Goal: Transaction & Acquisition: Purchase product/service

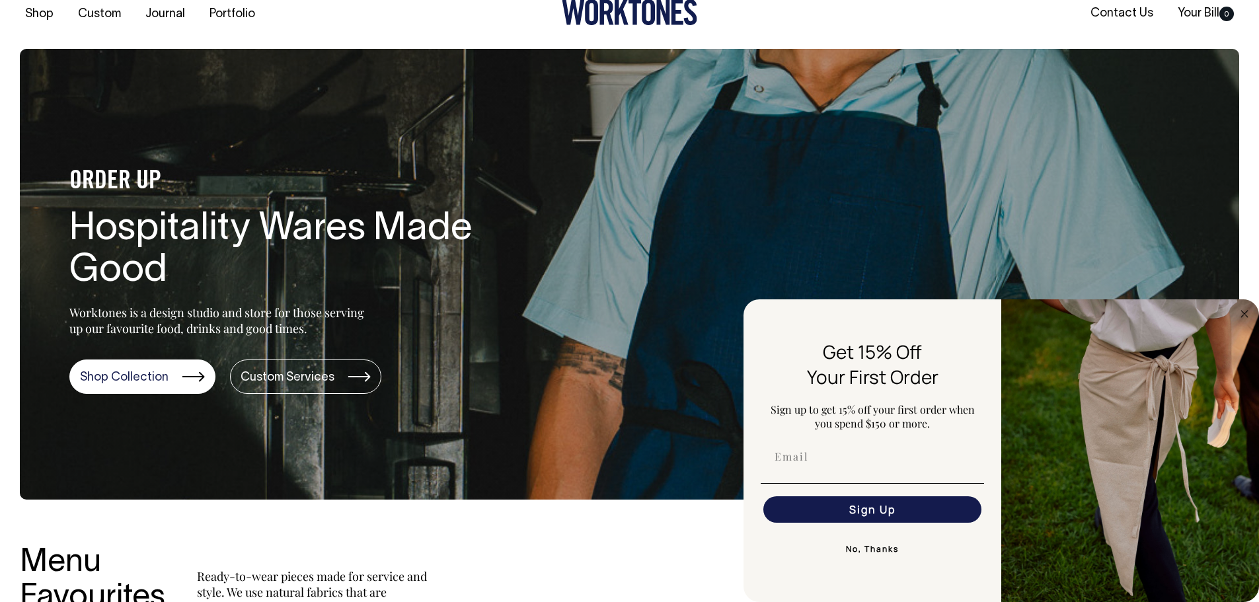
scroll to position [5, 0]
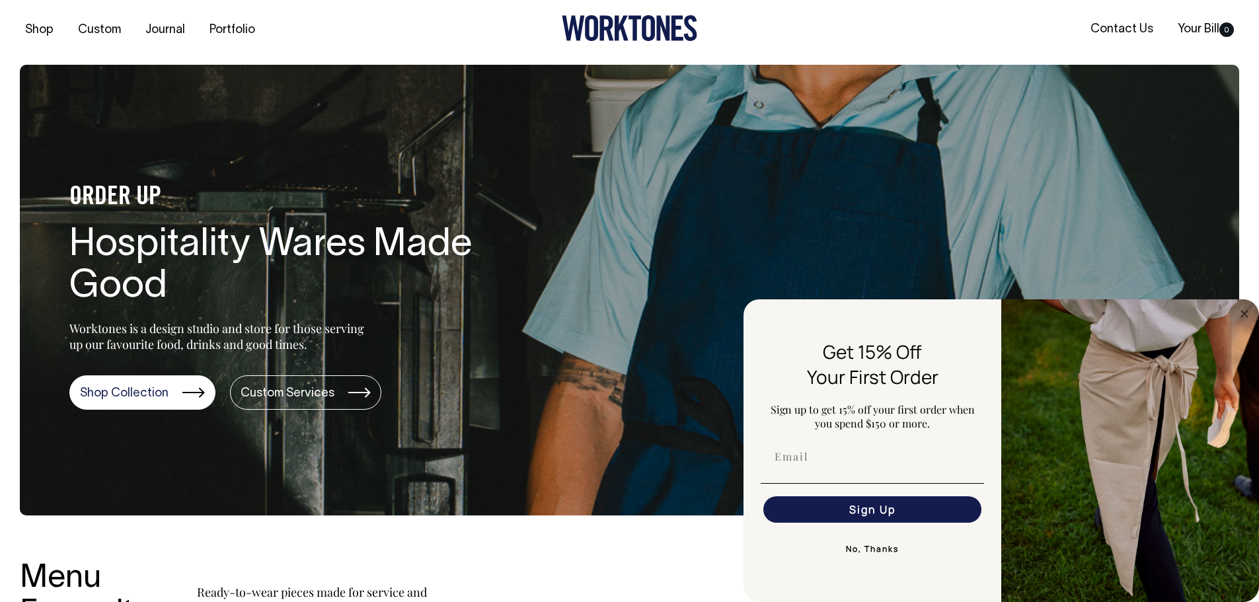
click at [1233, 318] on img "FLYOUT Form" at bounding box center [1130, 450] width 258 height 303
click at [1248, 305] on img "FLYOUT Form" at bounding box center [1130, 450] width 258 height 303
click at [1244, 319] on circle "Close dialog" at bounding box center [1244, 313] width 15 height 15
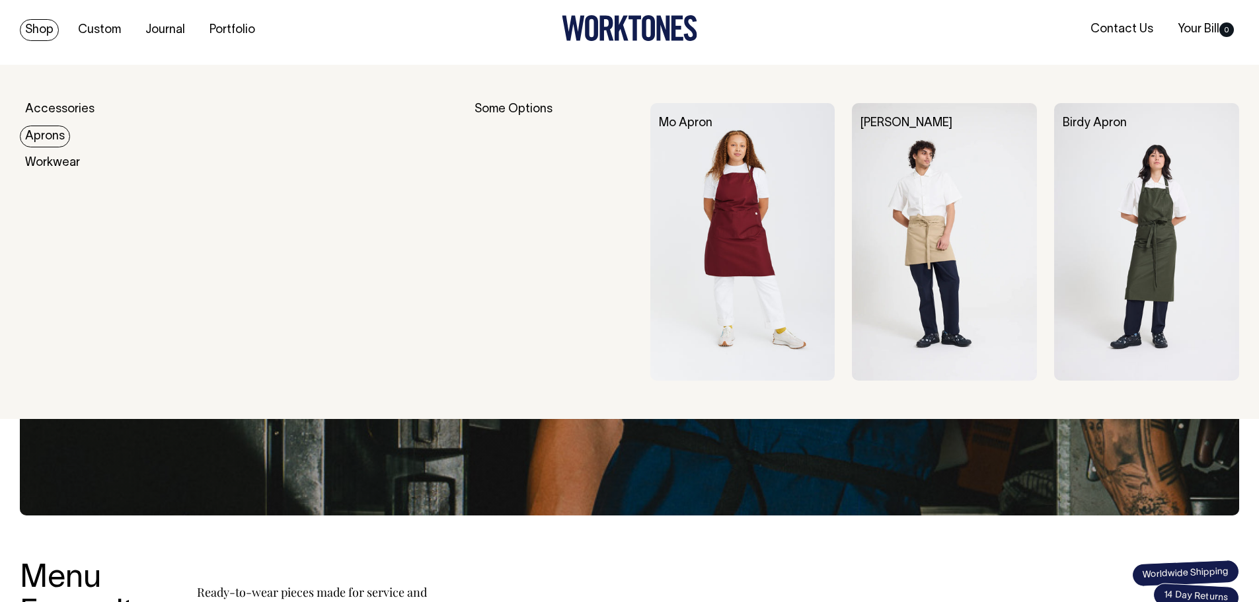
click at [58, 139] on link "Aprons" at bounding box center [45, 137] width 50 height 22
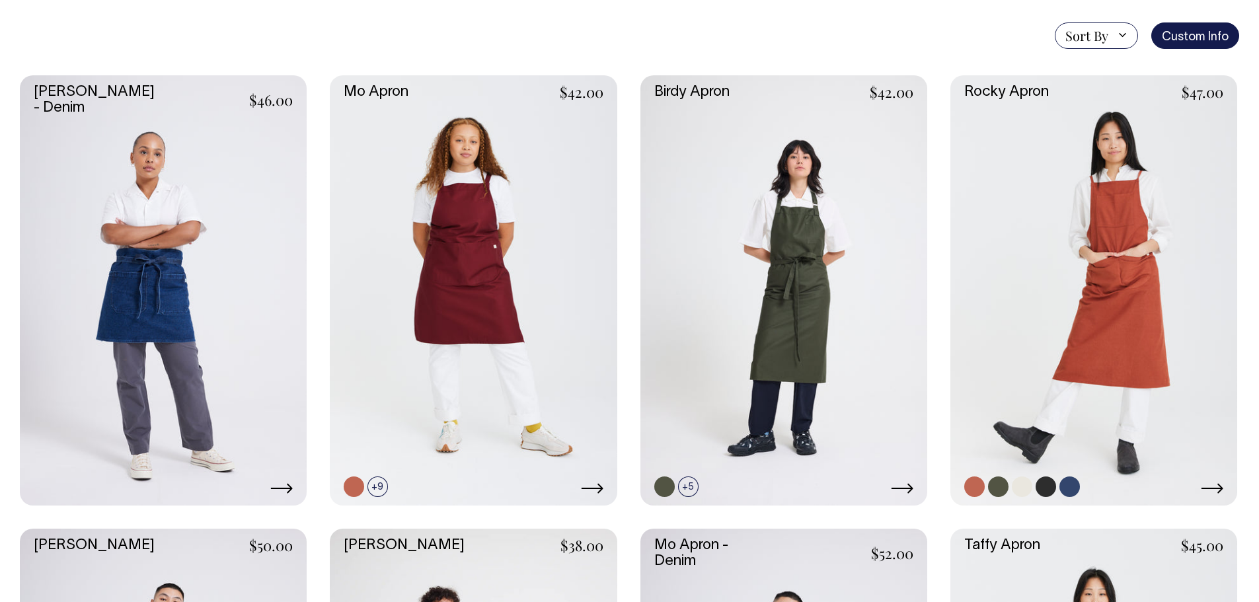
scroll to position [330, 0]
click at [1215, 487] on icon at bounding box center [1212, 489] width 22 height 11
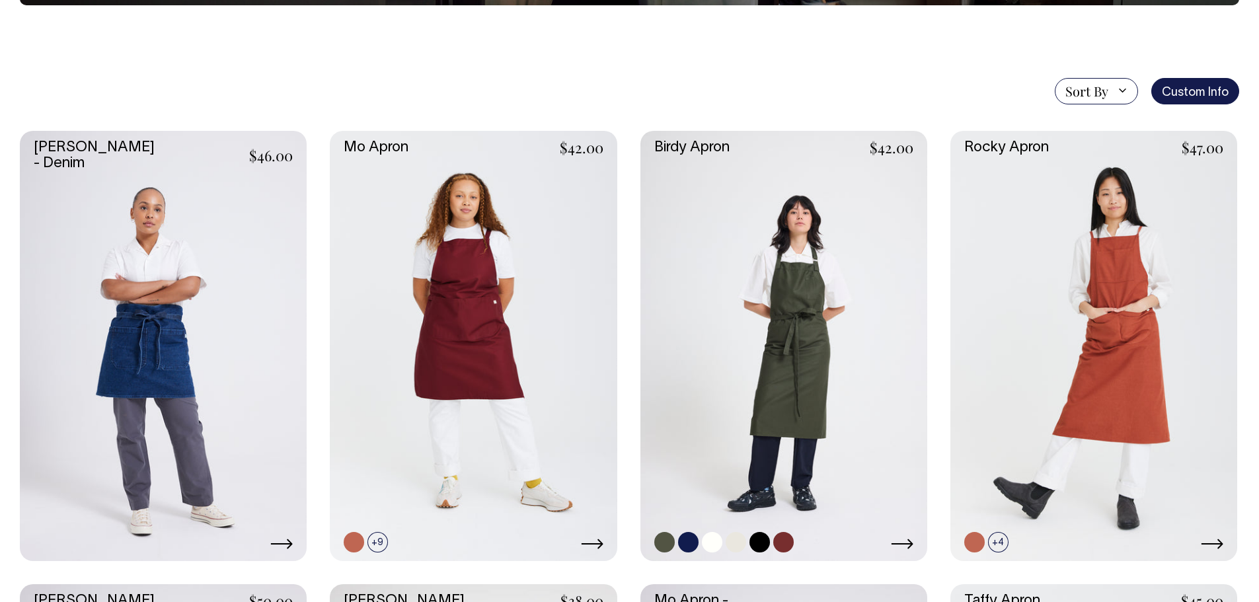
scroll to position [276, 0]
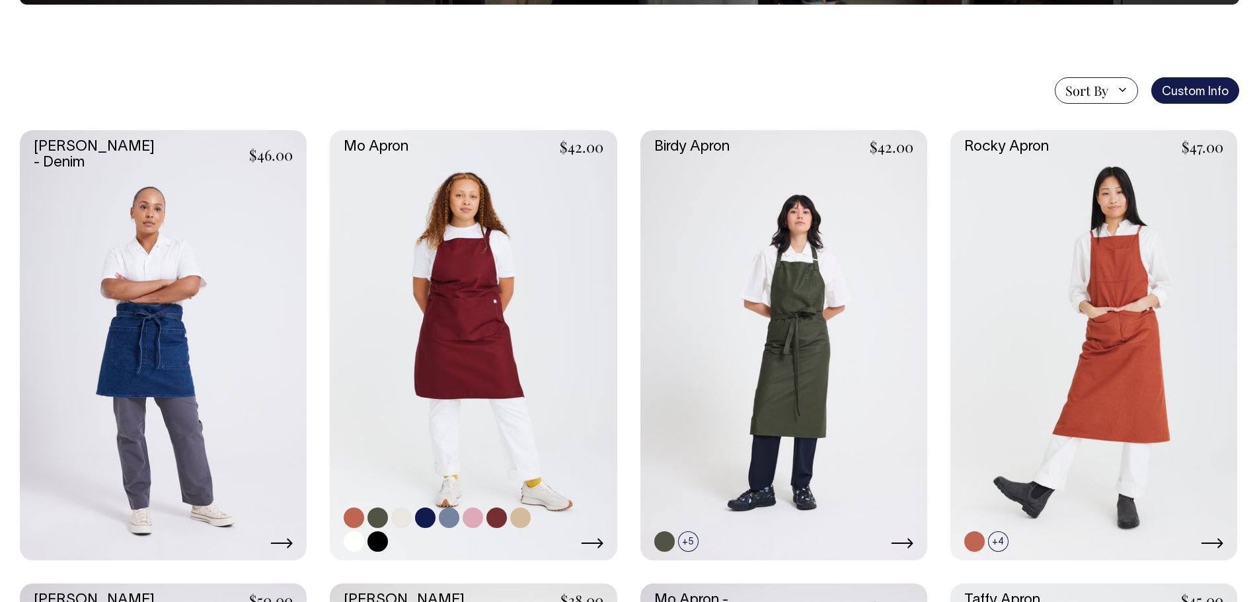
click at [592, 541] on icon at bounding box center [592, 543] width 22 height 11
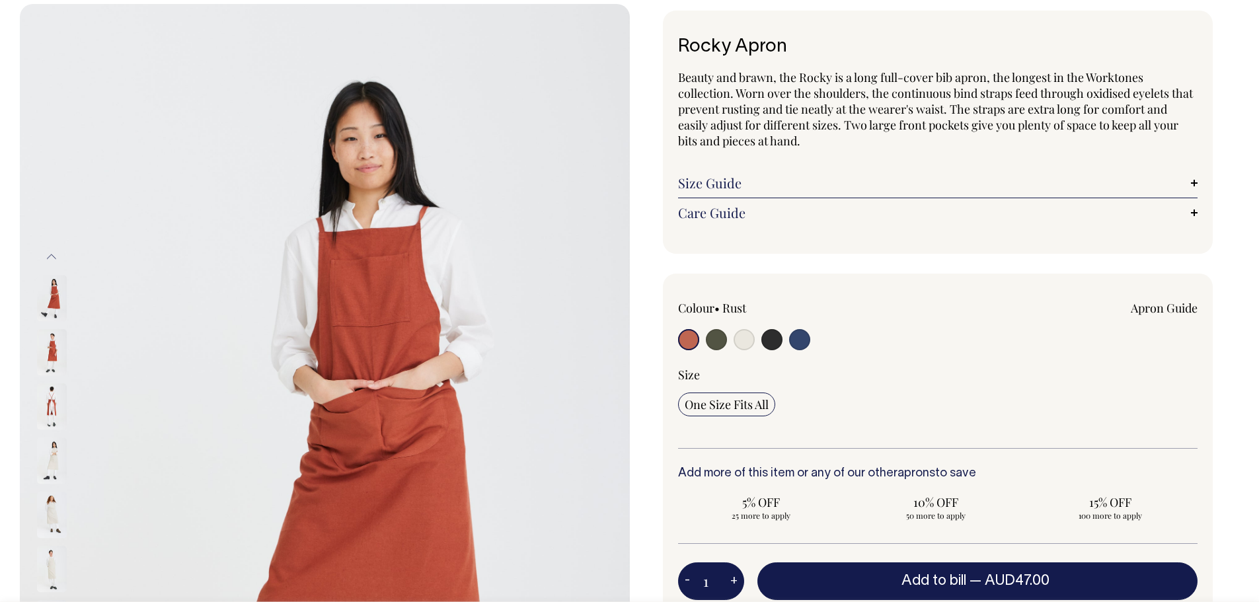
scroll to position [66, 0]
drag, startPoint x: 725, startPoint y: 342, endPoint x: 713, endPoint y: 345, distance: 12.2
click at [725, 343] on input "radio" at bounding box center [716, 338] width 21 height 21
radio input "true"
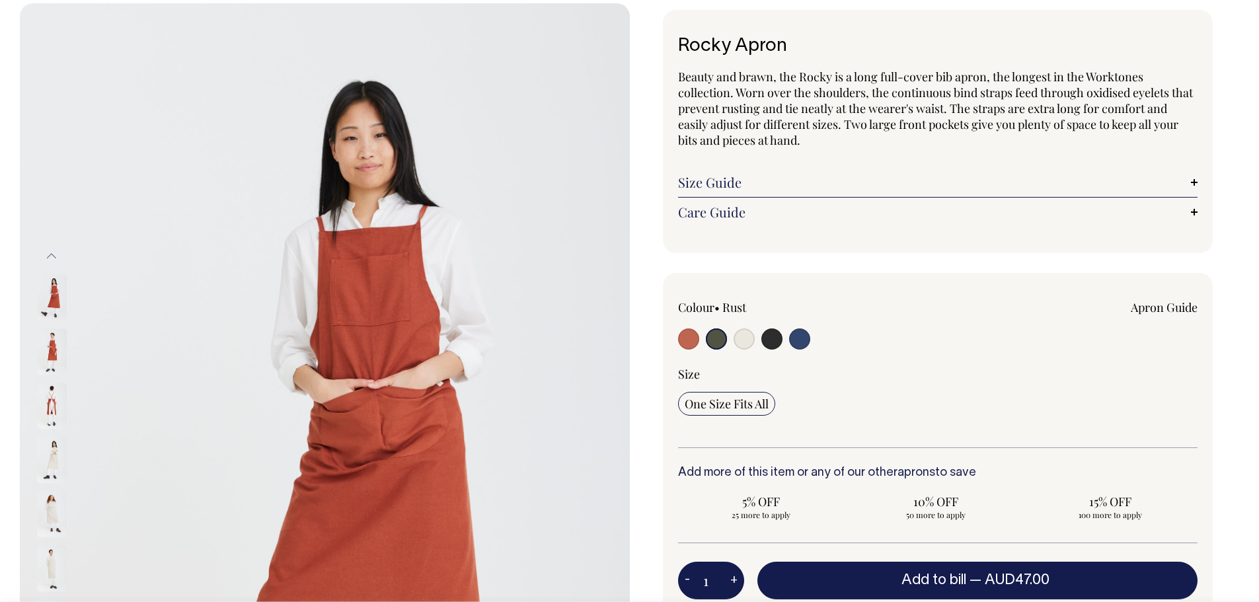
select select "Olive"
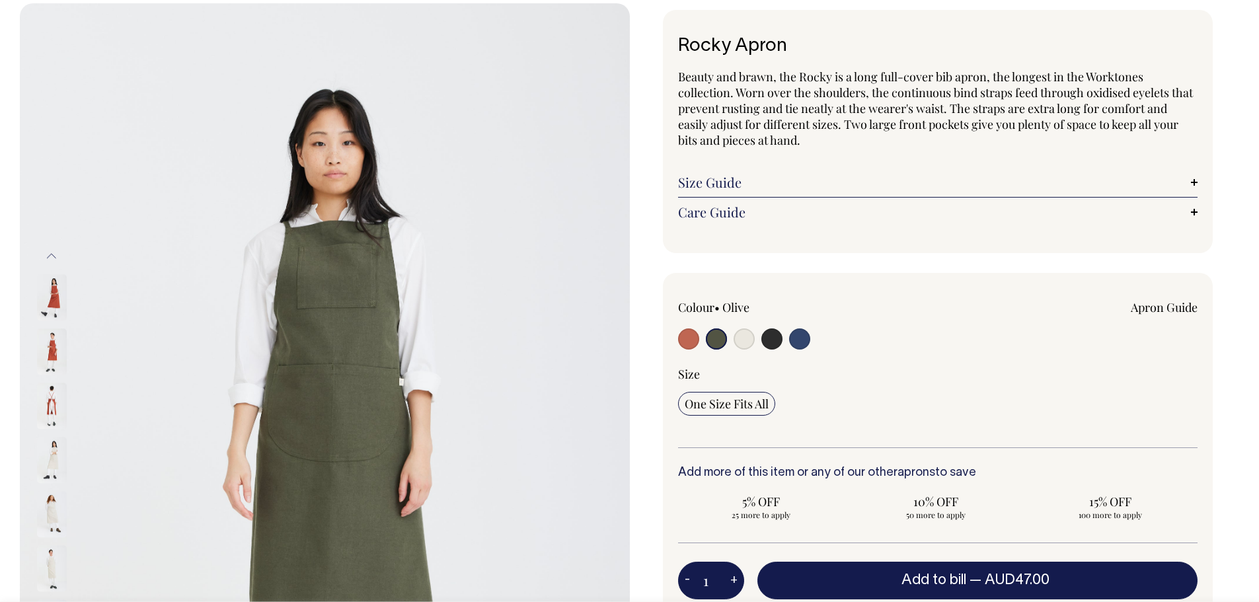
click at [713, 346] on input "radio" at bounding box center [716, 338] width 21 height 21
click at [748, 336] on input "radio" at bounding box center [743, 338] width 21 height 21
radio input "true"
select select "Natural"
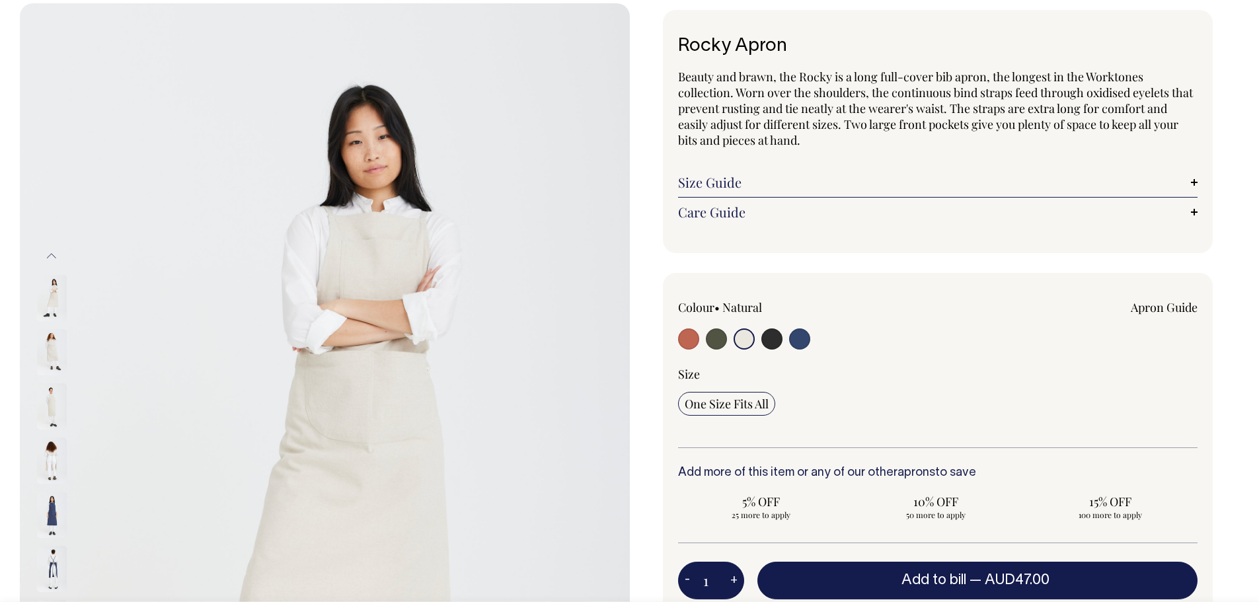
click at [698, 336] on input "radio" at bounding box center [688, 338] width 21 height 21
radio input "true"
select select "Rust"
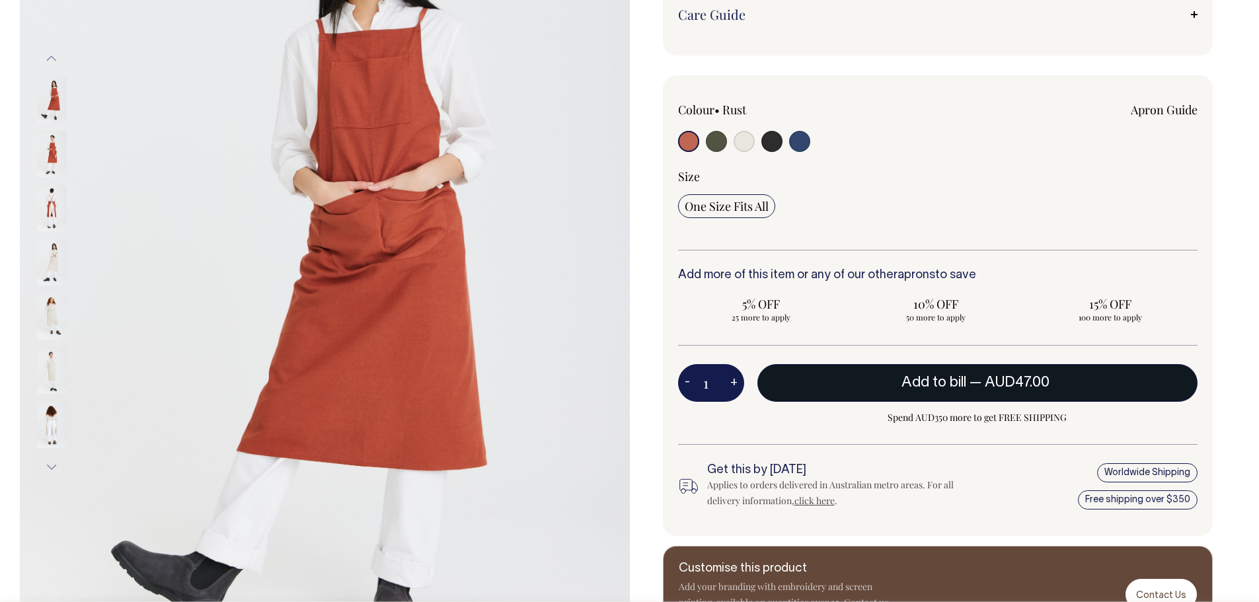
scroll to position [264, 0]
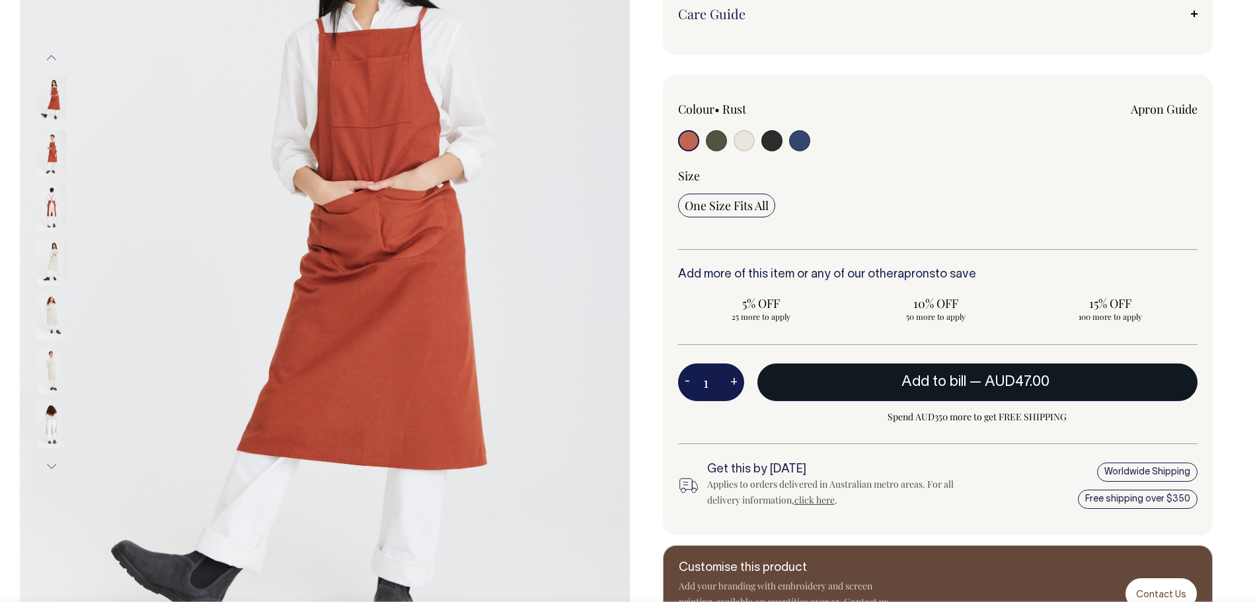
click at [885, 388] on button "Add to bill — AUD47.00" at bounding box center [977, 381] width 441 height 37
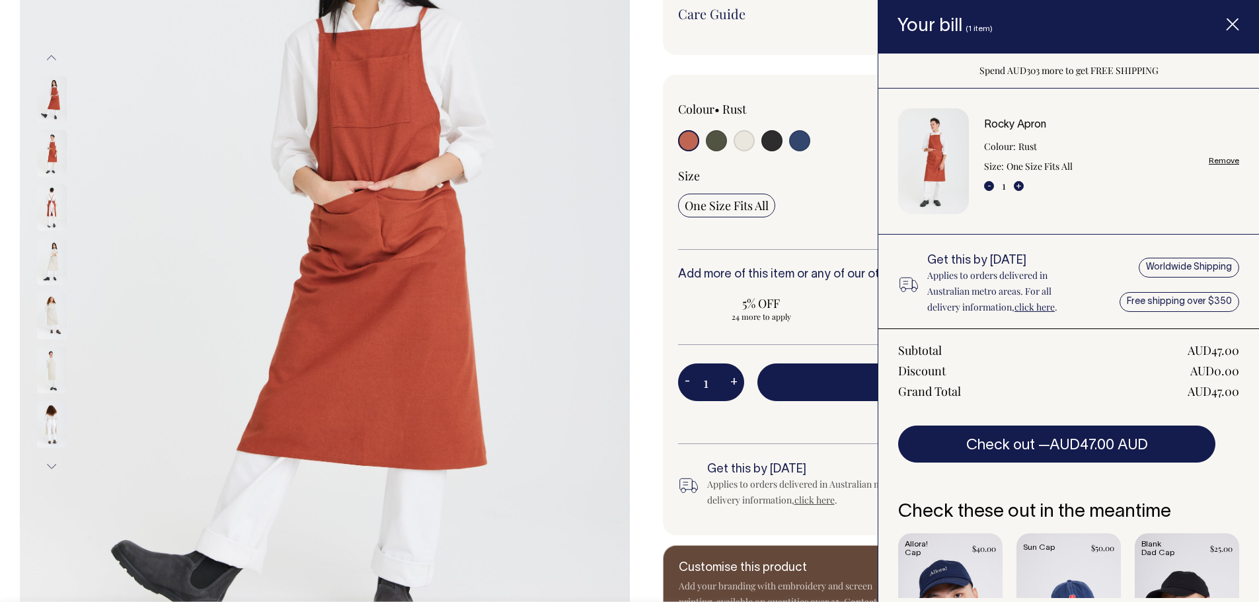
click at [1236, 31] on icon "Item added to your cart" at bounding box center [1232, 25] width 13 height 13
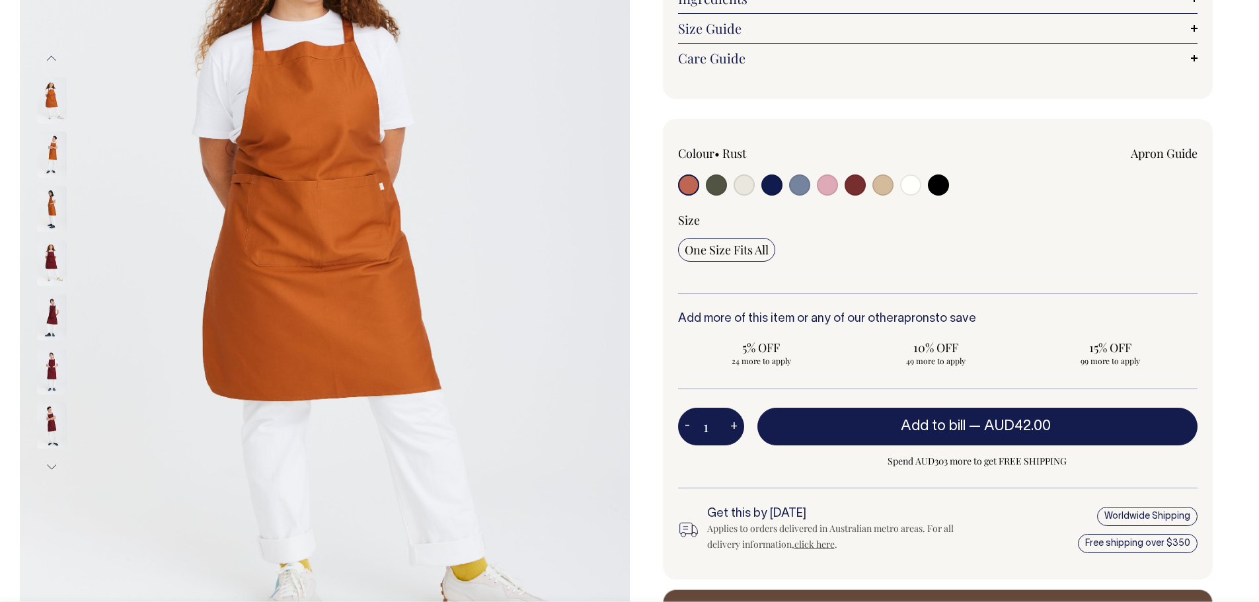
scroll to position [264, 0]
click at [42, 263] on img at bounding box center [52, 262] width 30 height 46
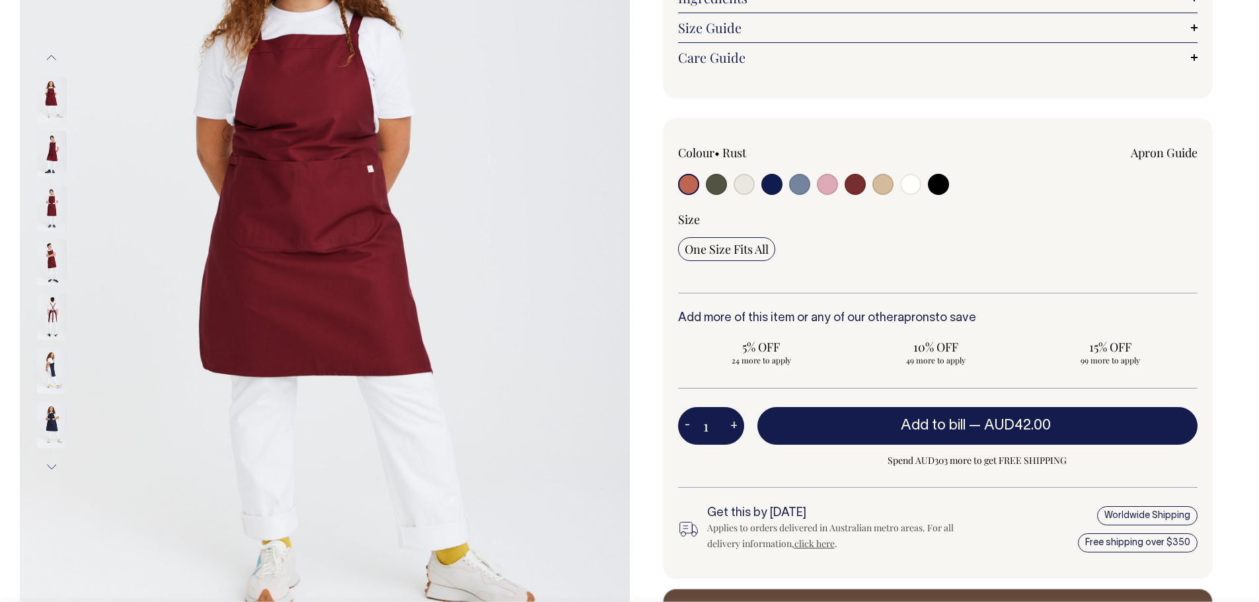
click at [56, 213] on img at bounding box center [52, 208] width 30 height 46
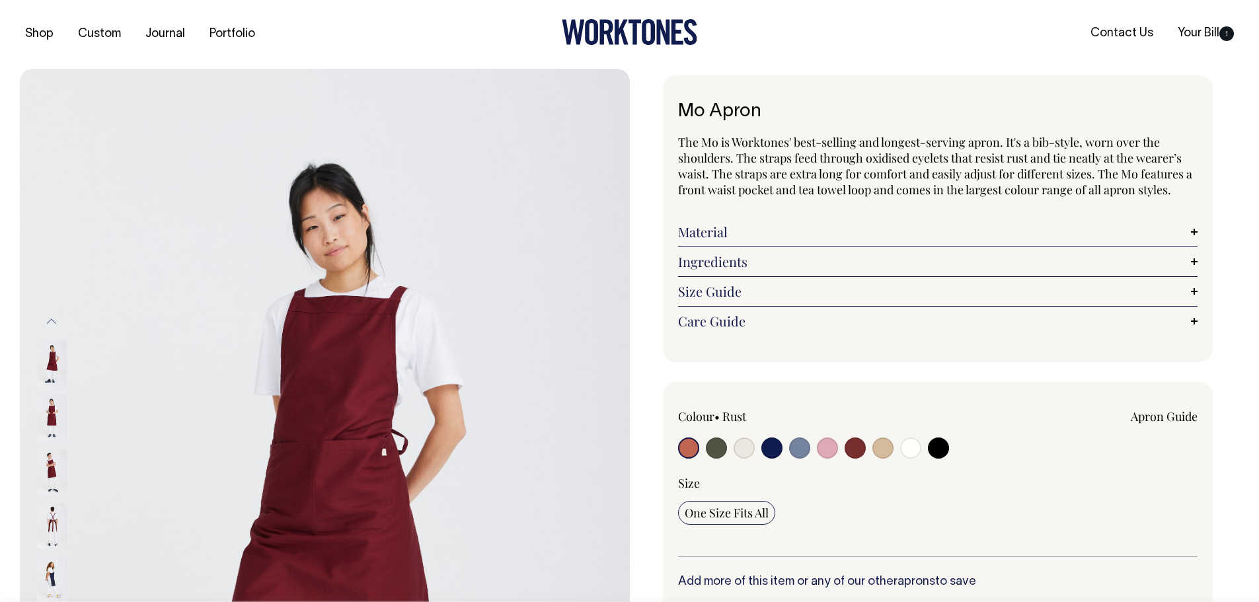
scroll to position [0, 0]
click at [1211, 31] on link "Your Bill 1" at bounding box center [1205, 34] width 67 height 22
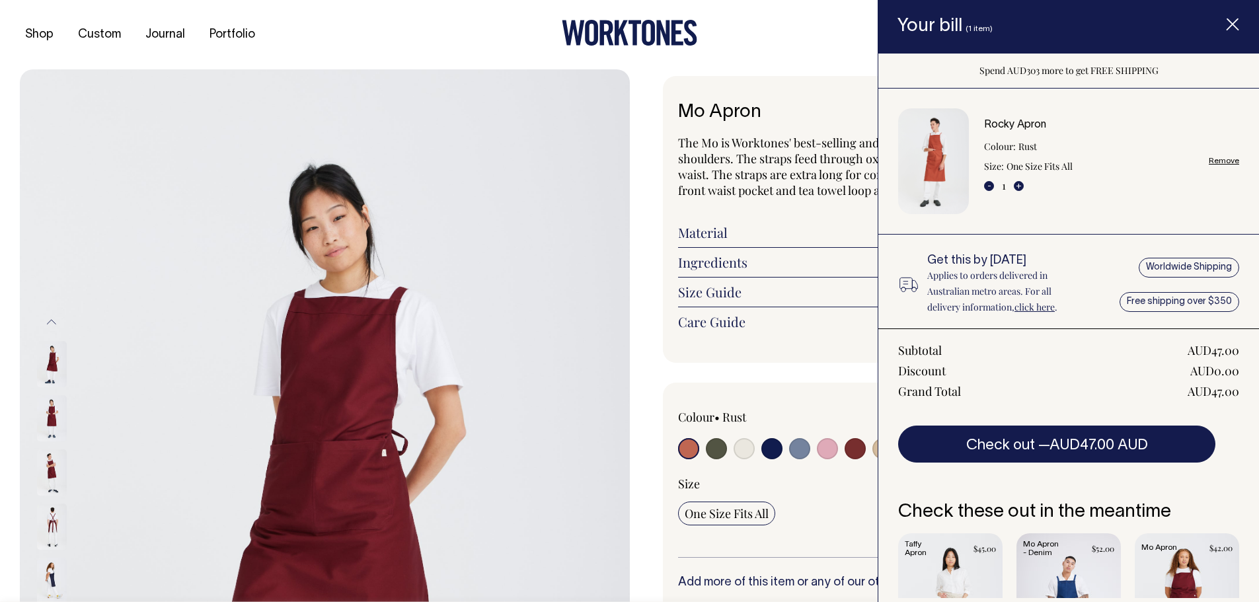
click at [1030, 127] on link "Rocky Apron" at bounding box center [1015, 124] width 62 height 9
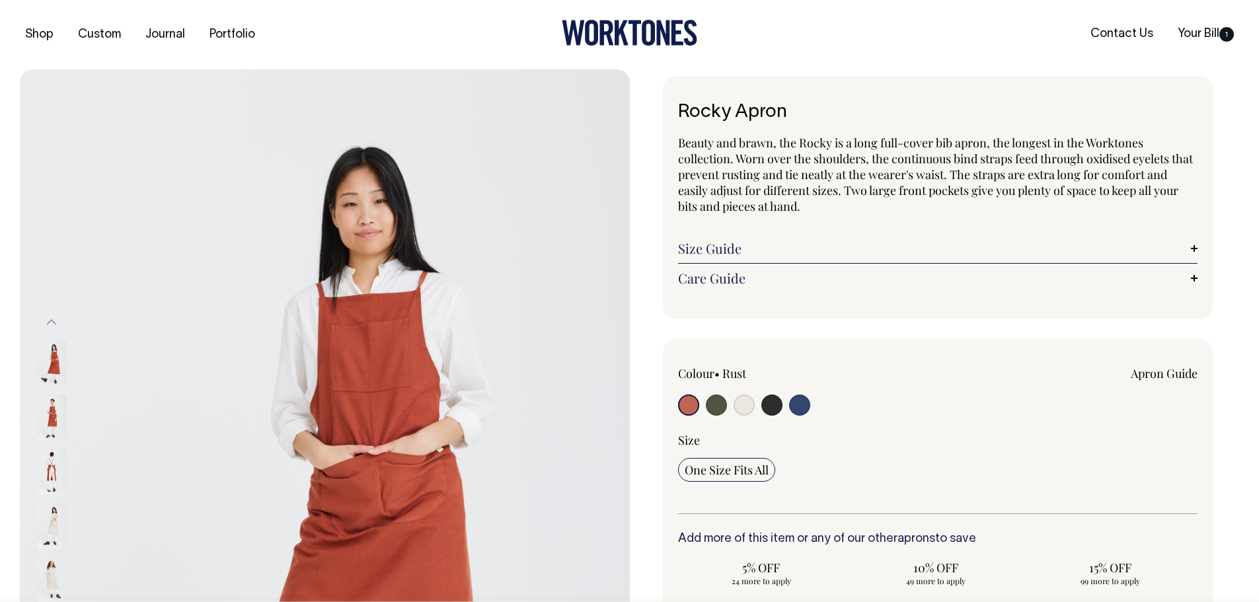
click at [808, 404] on input "radio" at bounding box center [799, 405] width 21 height 21
radio input "true"
select select "Indigo"
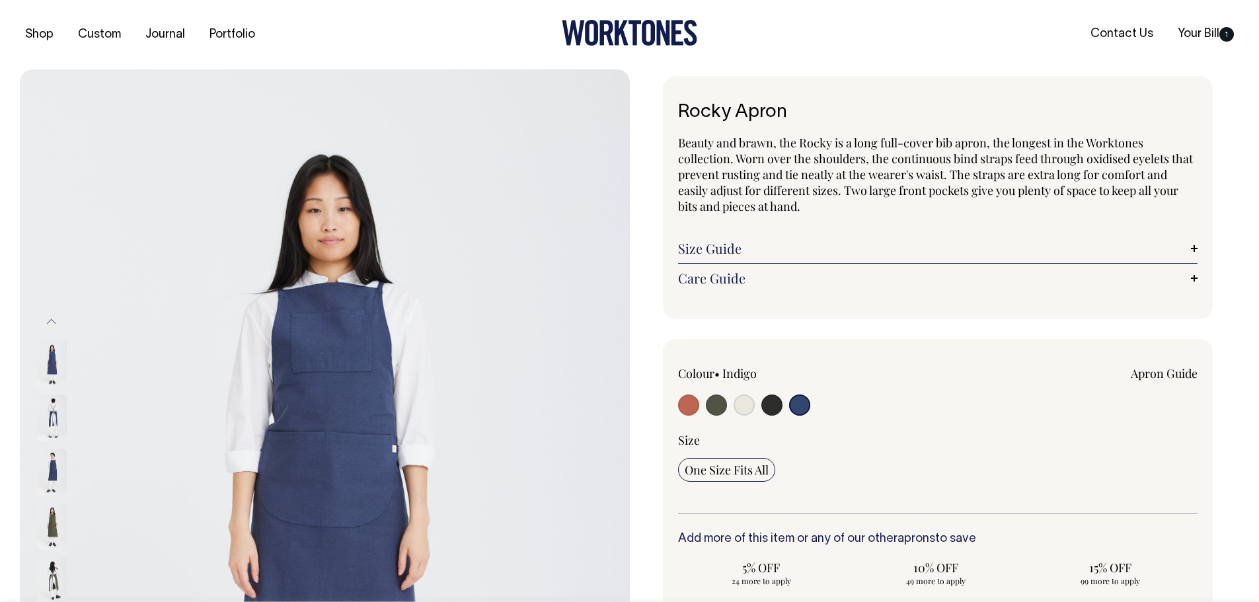
click at [774, 404] on input "radio" at bounding box center [771, 405] width 21 height 21
radio input "true"
select select "Charcoal"
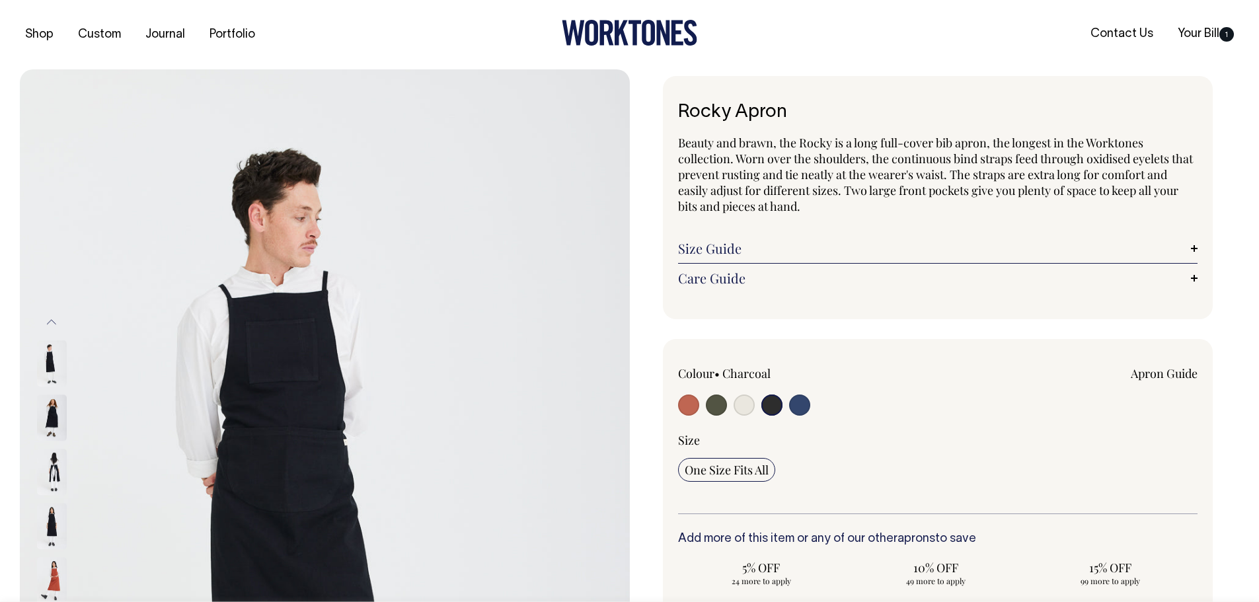
click at [739, 406] on input "radio" at bounding box center [743, 405] width 21 height 21
radio input "true"
select select "Natural"
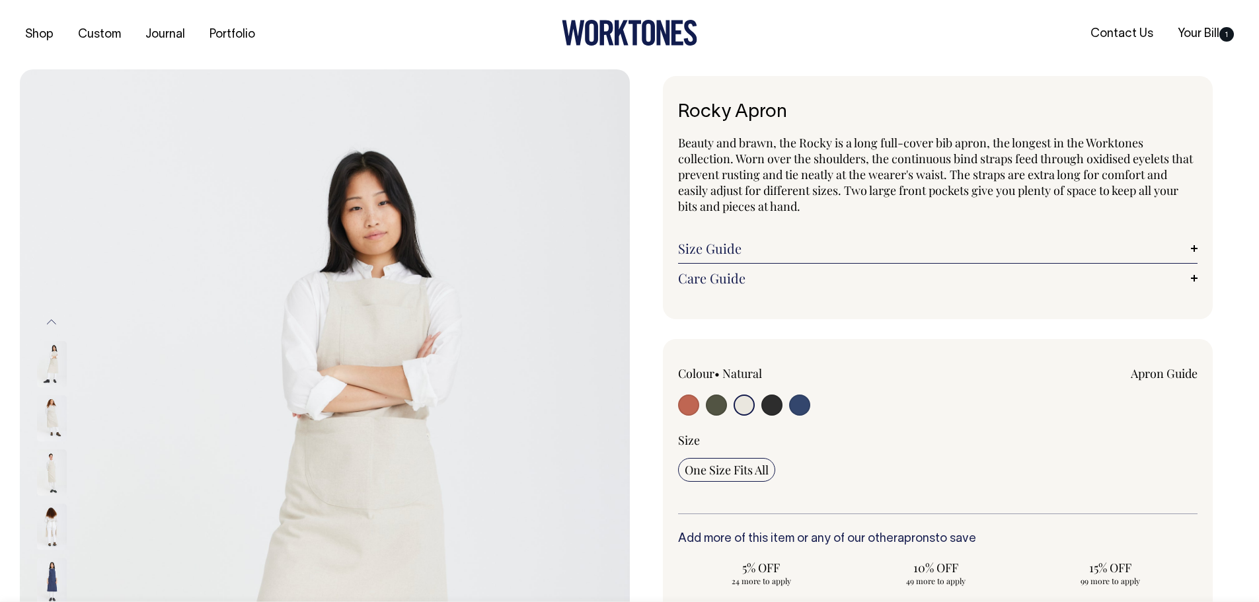
click at [716, 407] on input "radio" at bounding box center [716, 405] width 21 height 21
radio input "true"
select select "Olive"
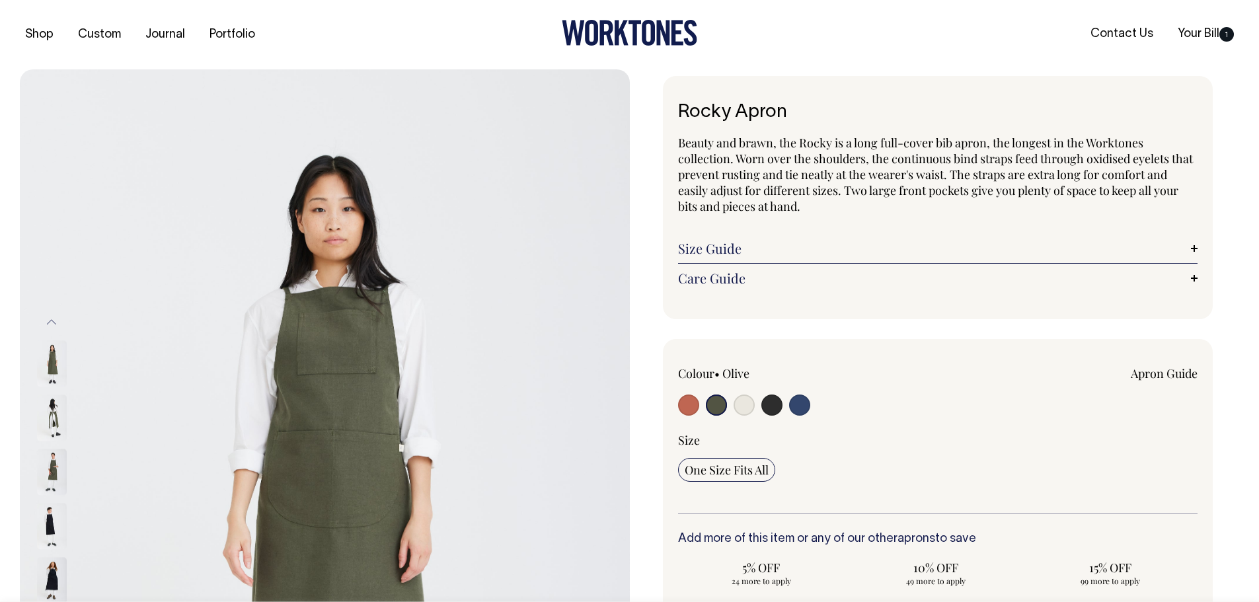
click at [690, 409] on input "radio" at bounding box center [688, 405] width 21 height 21
radio input "true"
select select "Rust"
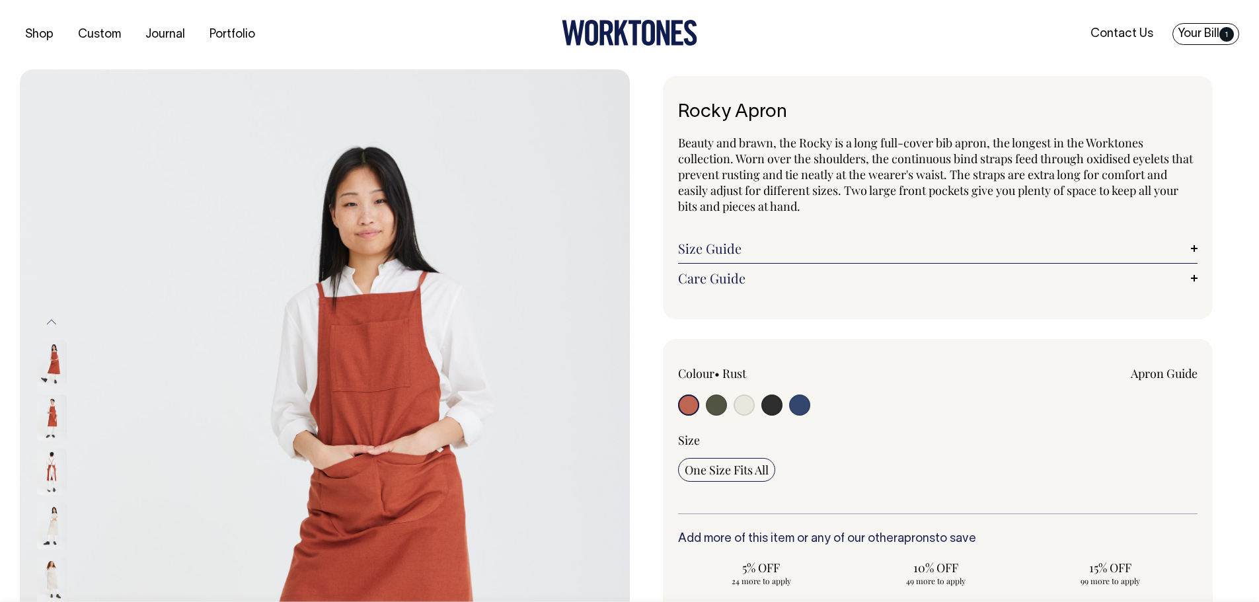
click at [1219, 32] on span "1" at bounding box center [1226, 34] width 15 height 15
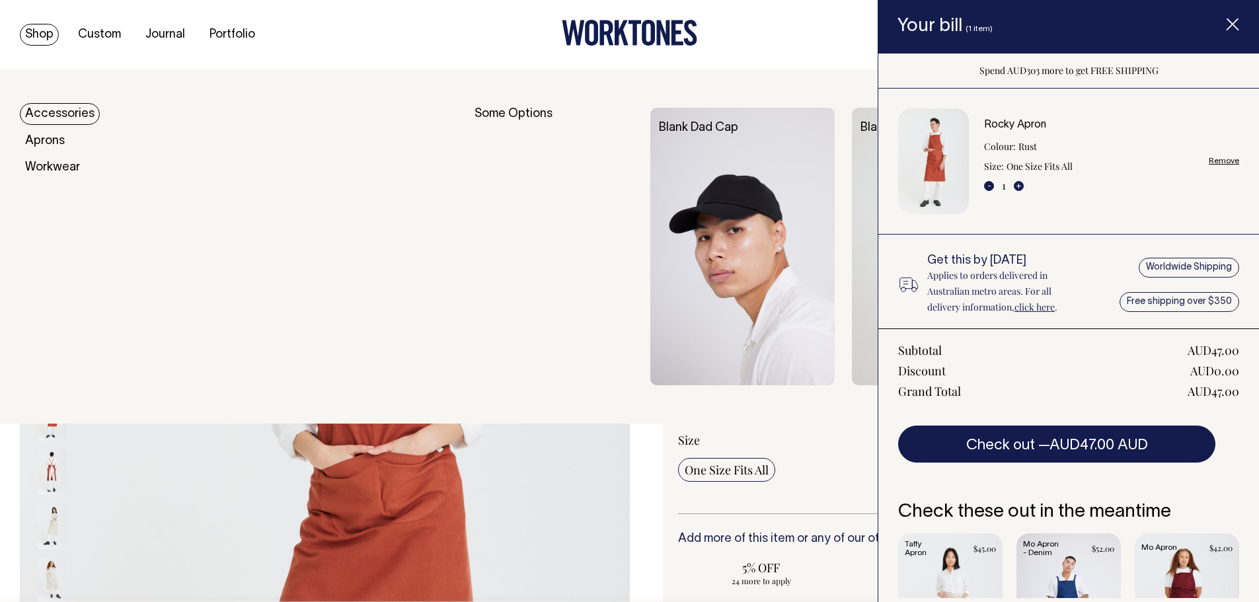
click at [50, 24] on link "Shop" at bounding box center [39, 35] width 39 height 22
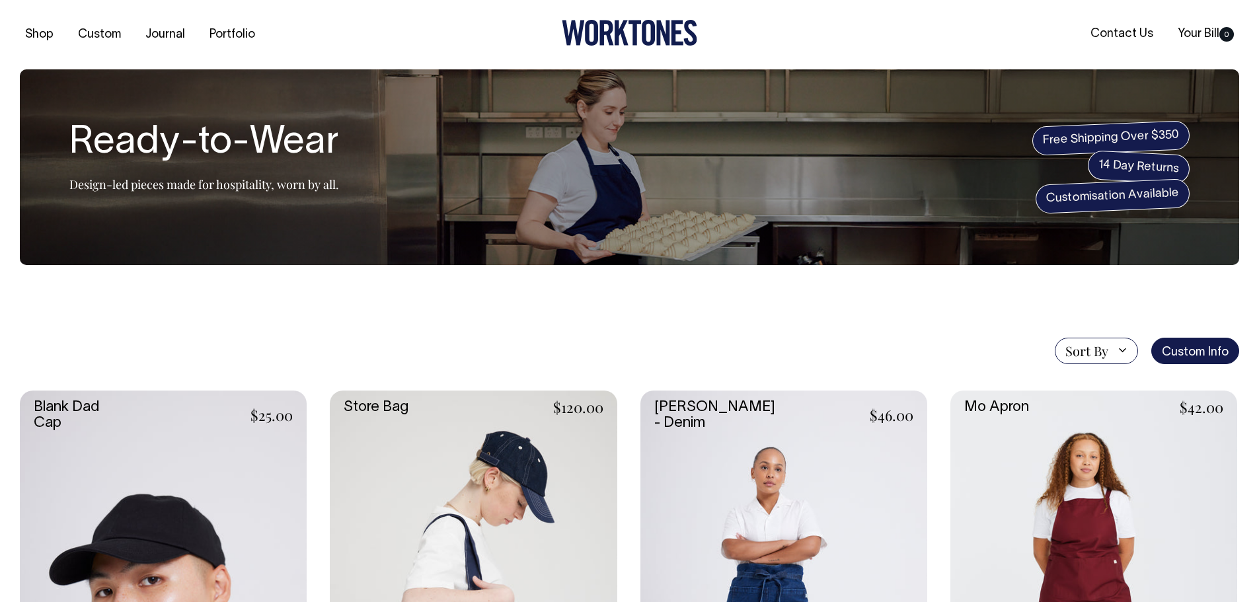
click at [33, 29] on link "Shop" at bounding box center [39, 35] width 39 height 22
click at [1213, 30] on link "Your Bill 0" at bounding box center [1205, 34] width 67 height 22
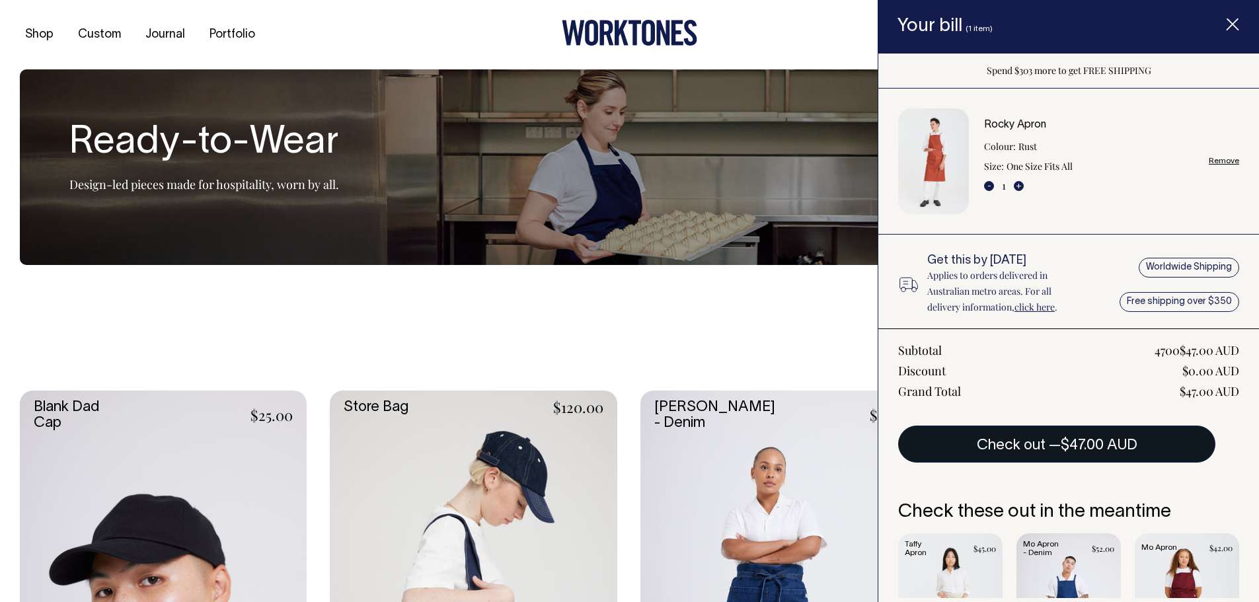
click at [1111, 454] on button "Check out — $47.00 AUD" at bounding box center [1056, 444] width 317 height 37
